Goal: Navigation & Orientation: Find specific page/section

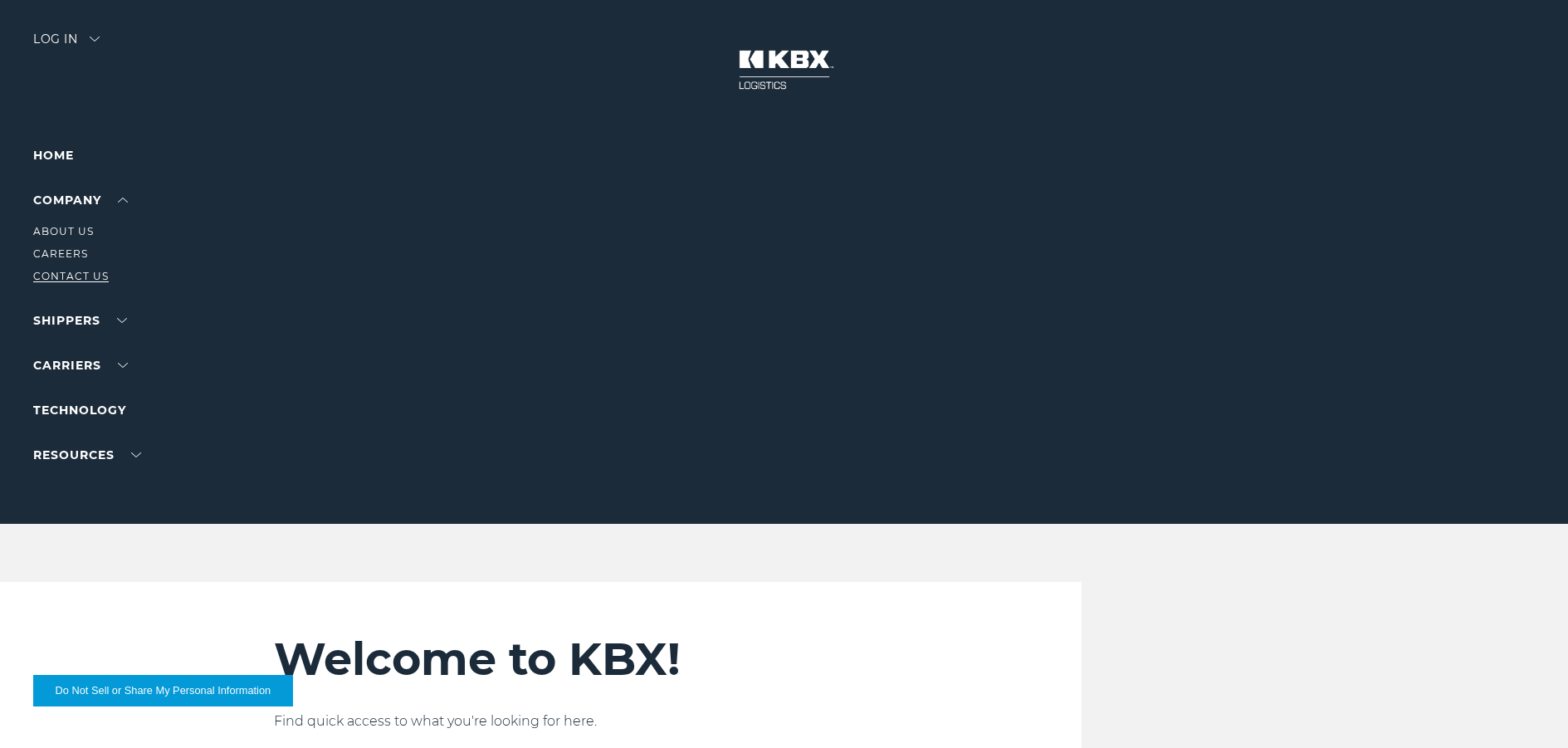
click at [68, 270] on link "Contact Us" at bounding box center [70, 276] width 76 height 13
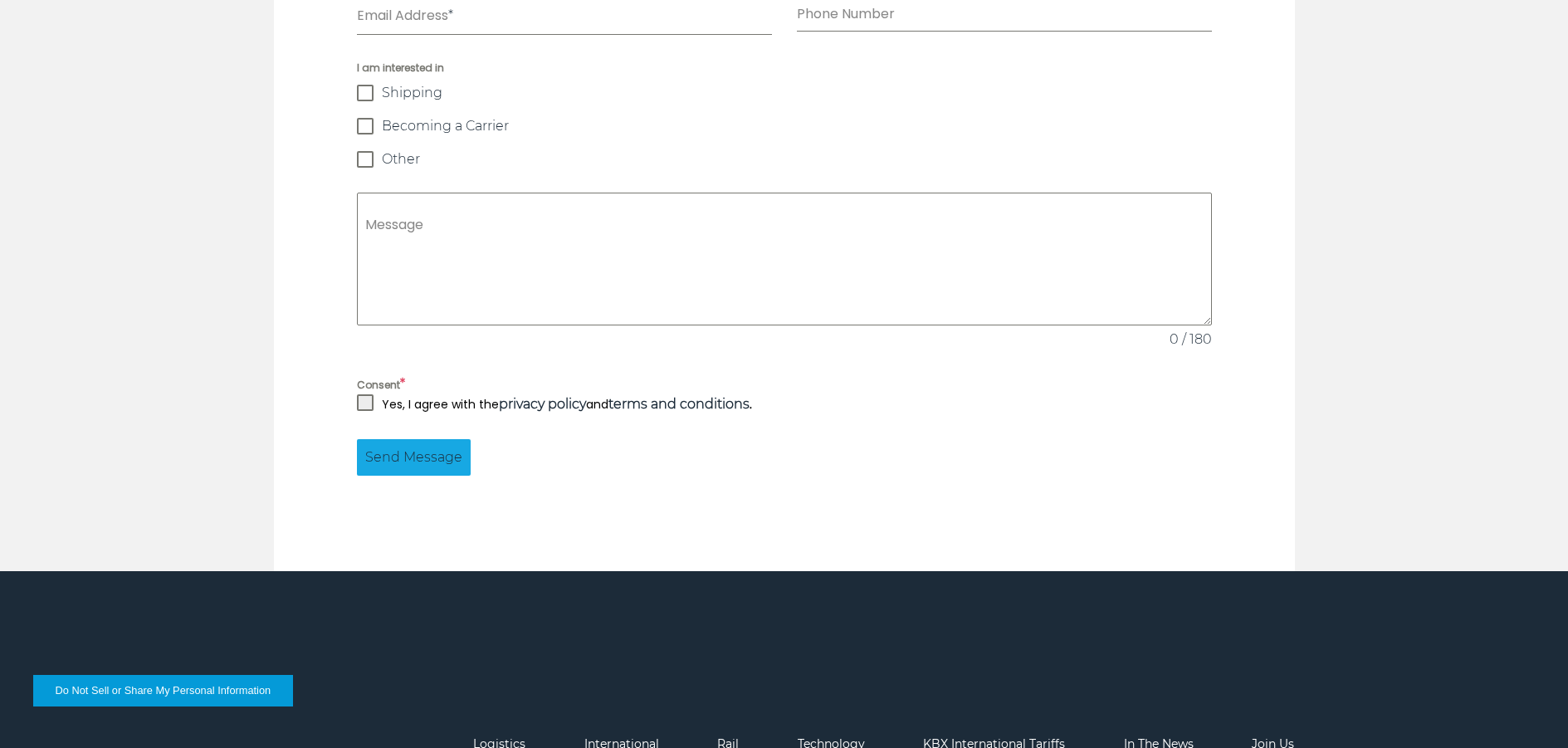
scroll to position [1593, 0]
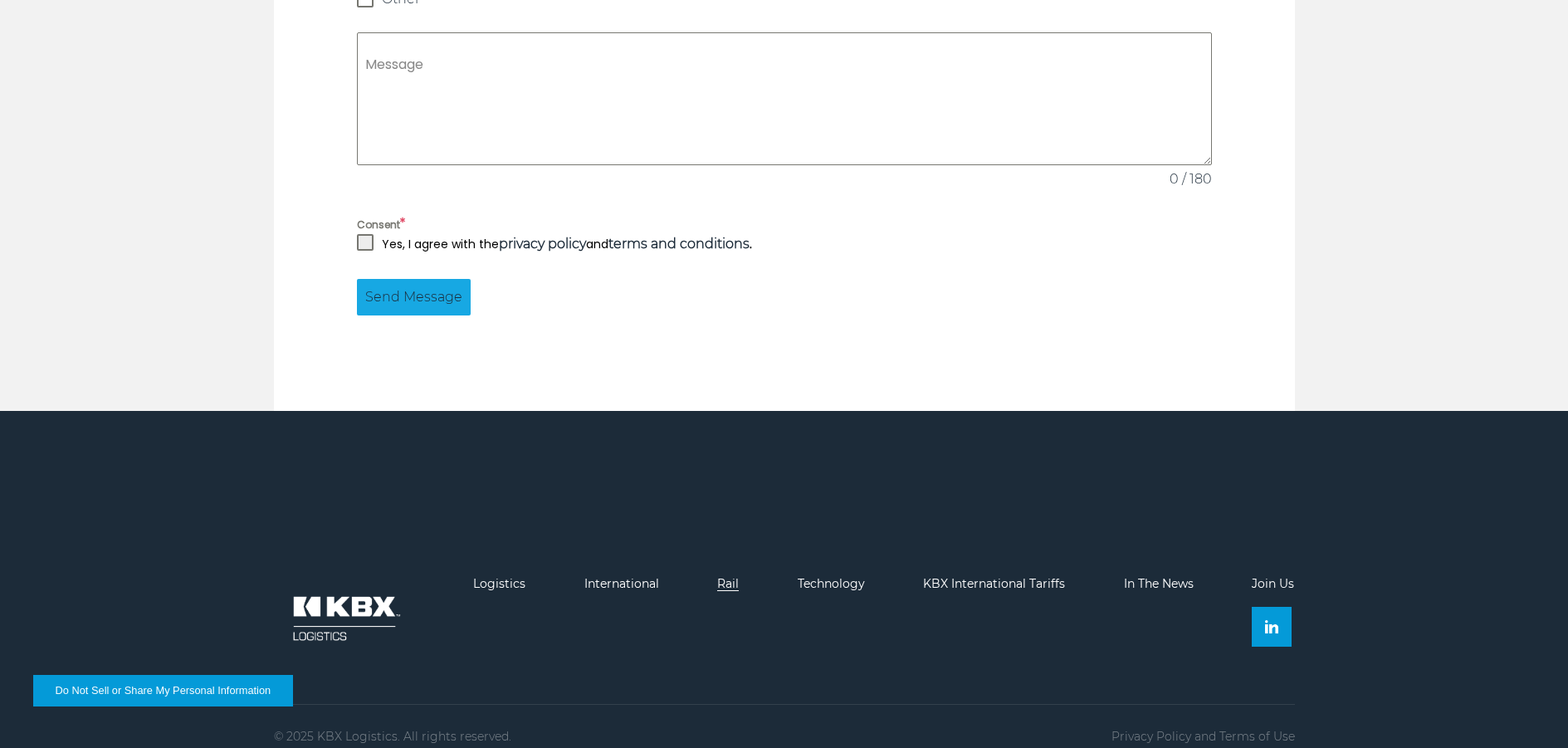
click at [738, 576] on link "Rail" at bounding box center [728, 583] width 22 height 15
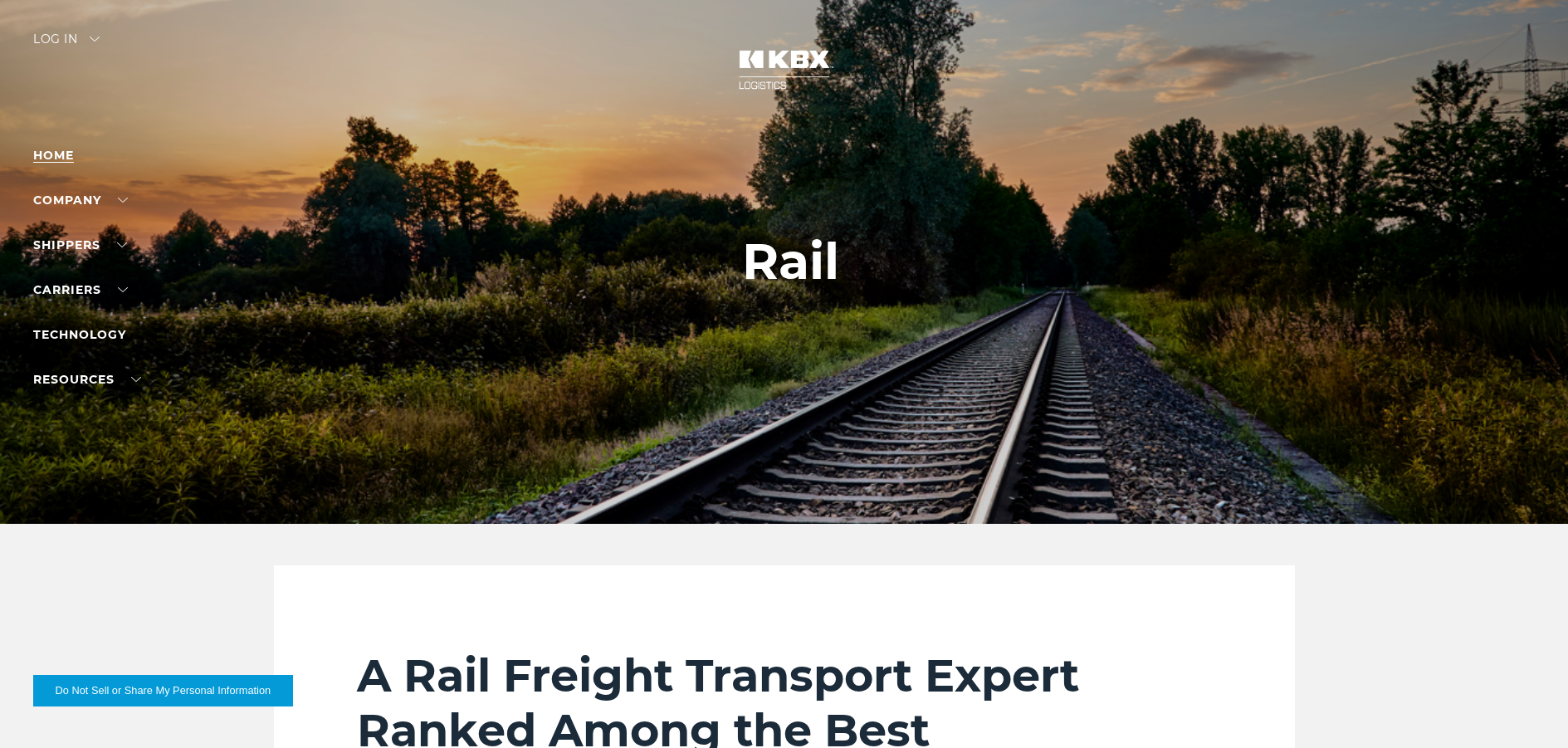
click at [45, 153] on link "Home" at bounding box center [53, 155] width 41 height 15
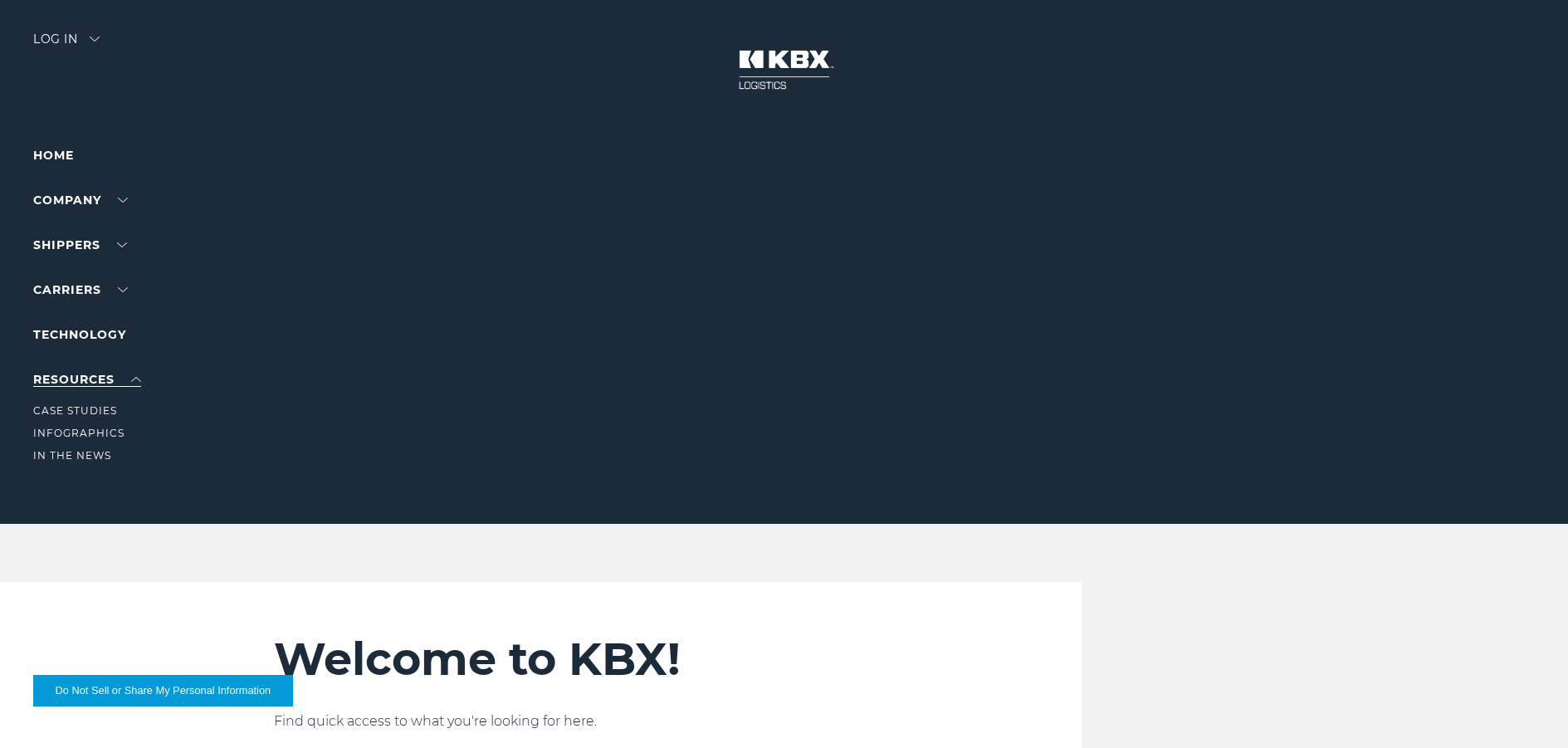
click at [60, 375] on link "RESOURCES" at bounding box center [87, 379] width 108 height 15
click at [67, 232] on link "About Us" at bounding box center [63, 232] width 60 height 13
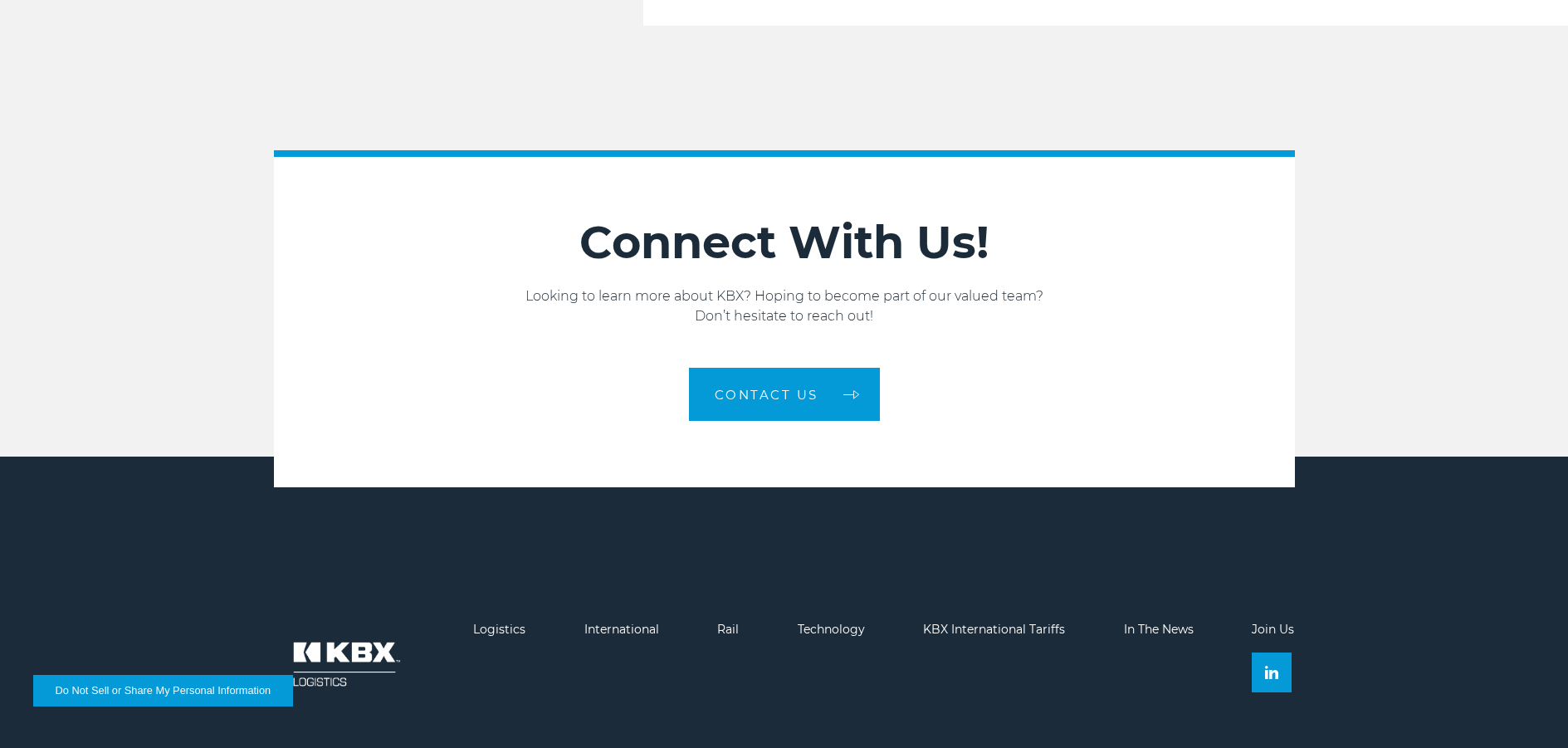
scroll to position [2813, 0]
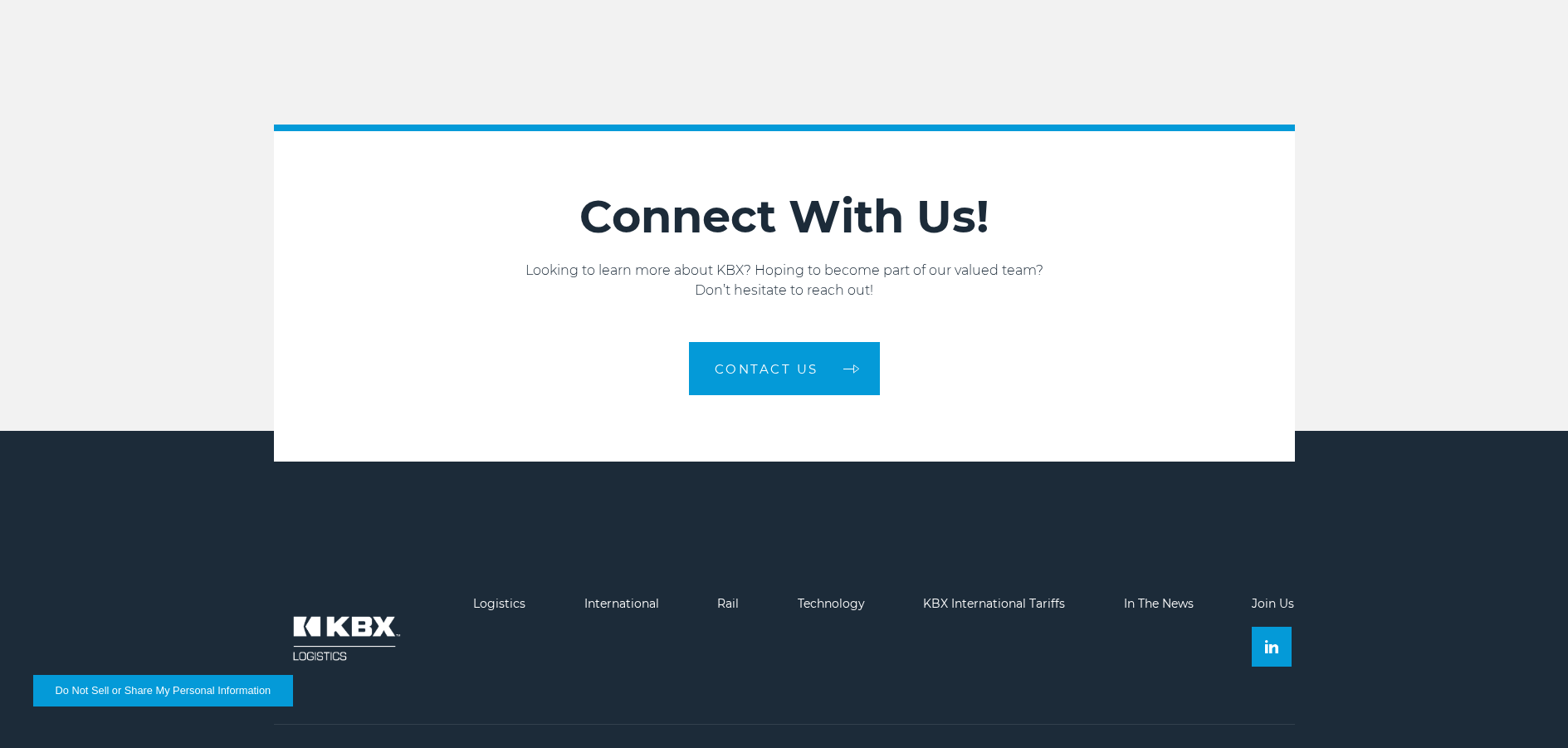
click at [310, 608] on img at bounding box center [344, 638] width 141 height 83
